Goal: Task Accomplishment & Management: Complete application form

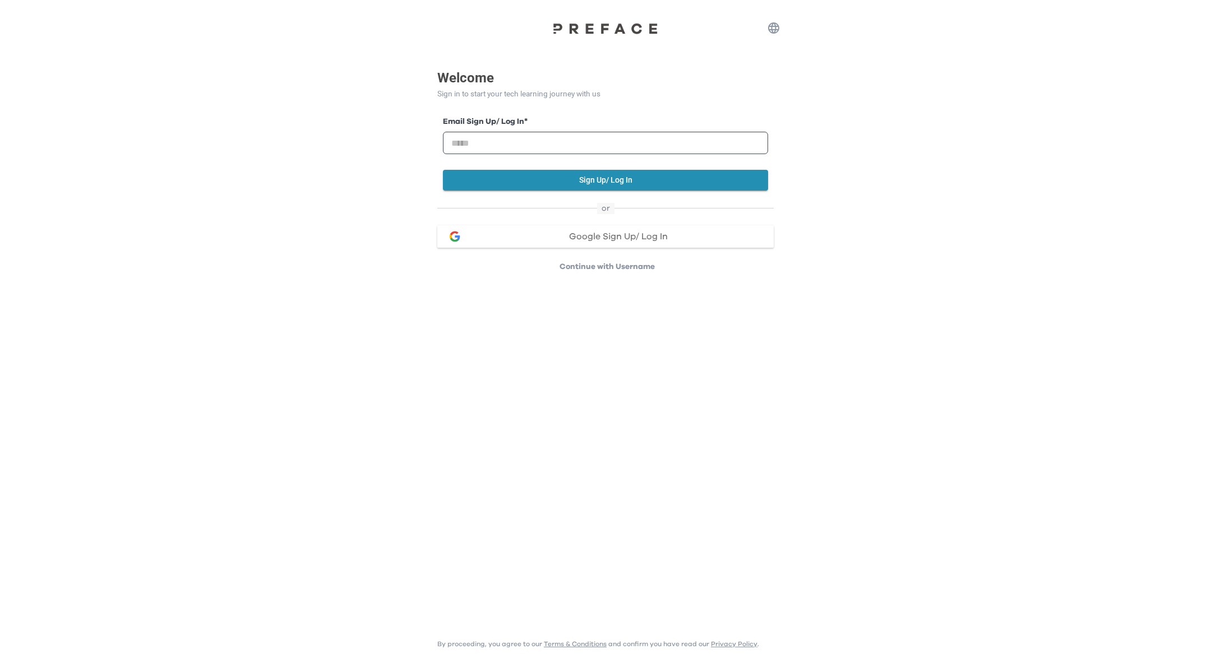
click at [590, 10] on div at bounding box center [605, 11] width 1211 height 22
click at [584, 27] on img at bounding box center [605, 28] width 112 height 12
click at [578, 137] on input "email" at bounding box center [605, 143] width 325 height 22
